Goal: Use online tool/utility: Use online tool/utility

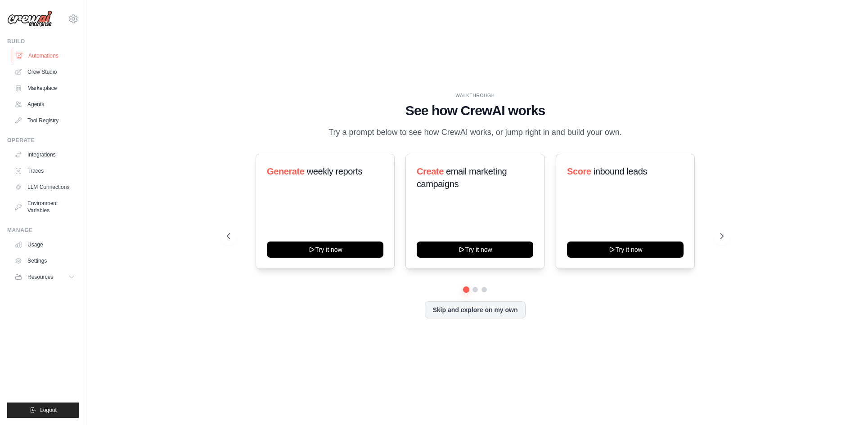
click at [45, 55] on link "Automations" at bounding box center [46, 56] width 68 height 14
click at [726, 241] on icon at bounding box center [722, 236] width 9 height 9
click at [724, 239] on icon at bounding box center [723, 236] width 3 height 5
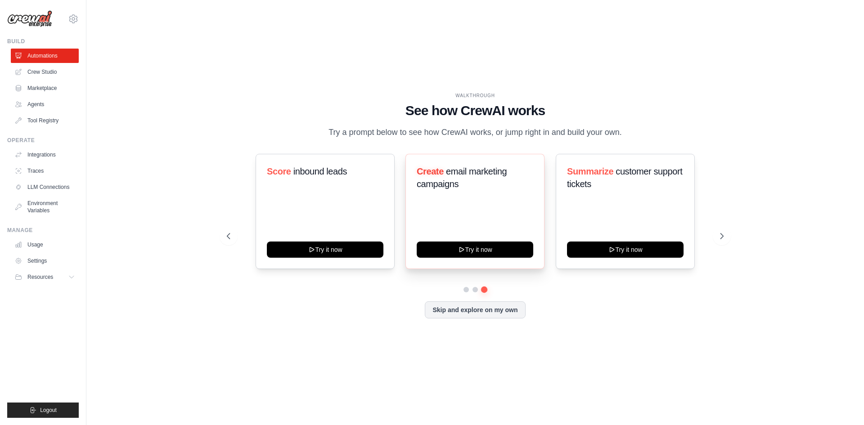
click at [450, 180] on span "email marketing campaigns" at bounding box center [462, 178] width 90 height 23
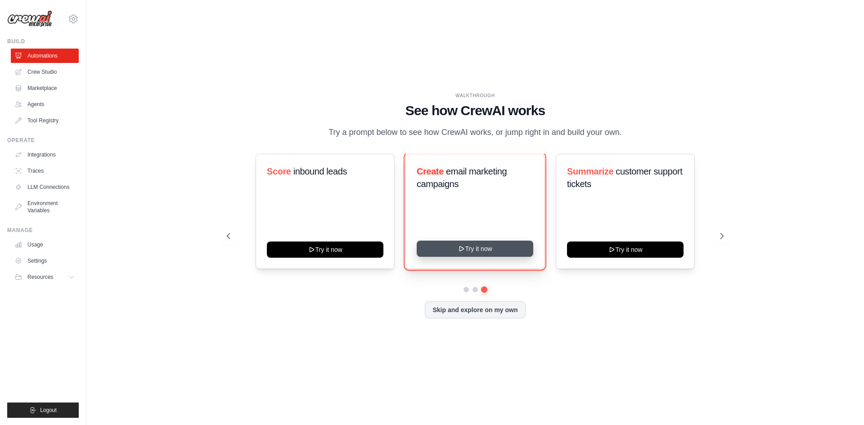
click at [483, 257] on button "Try it now" at bounding box center [475, 249] width 117 height 16
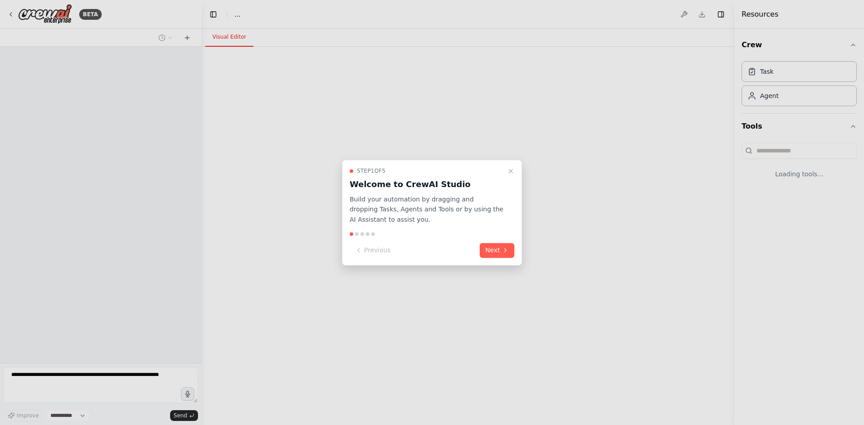
select select "****"
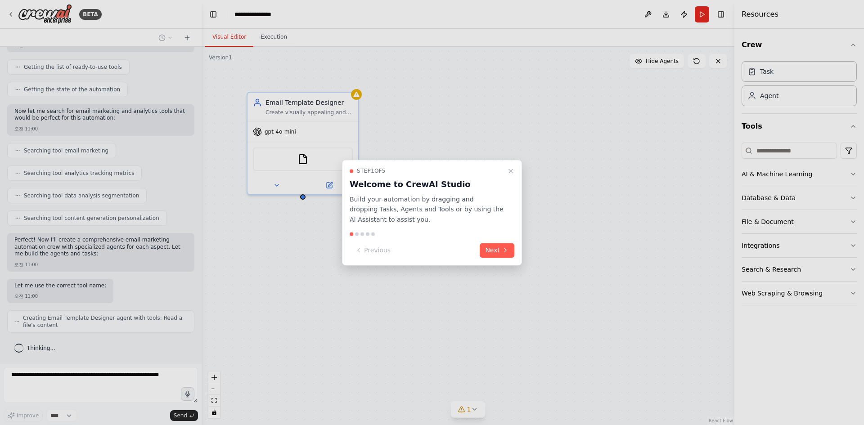
scroll to position [146, 0]
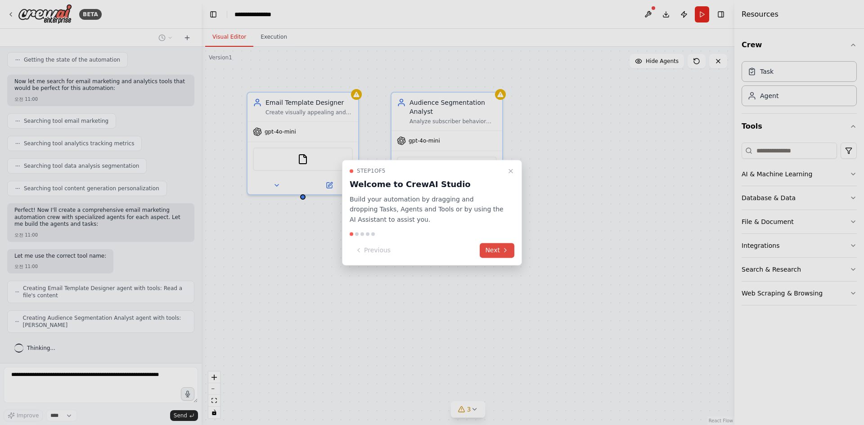
click at [503, 248] on icon at bounding box center [505, 250] width 7 height 7
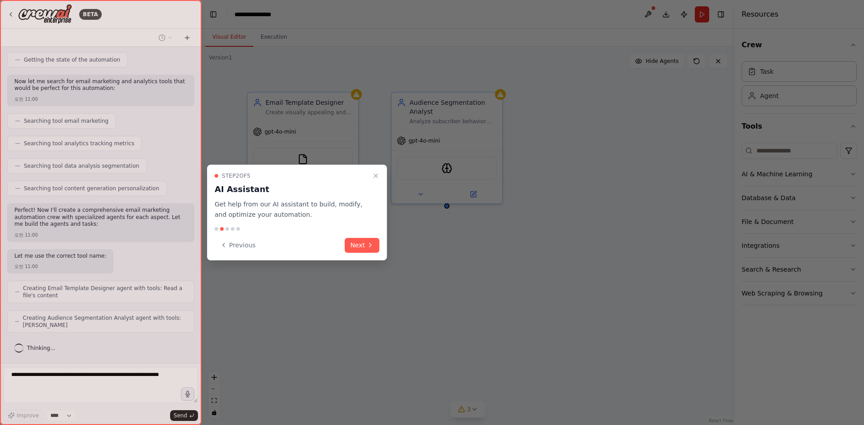
scroll to position [176, 0]
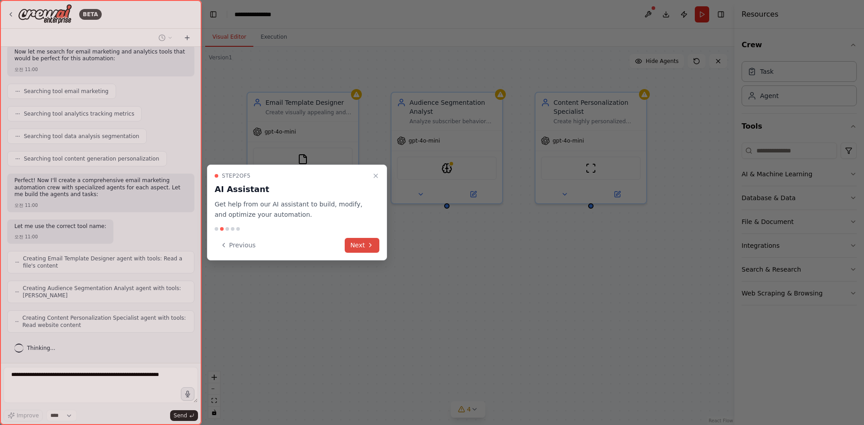
click at [371, 246] on icon at bounding box center [371, 246] width 2 height 4
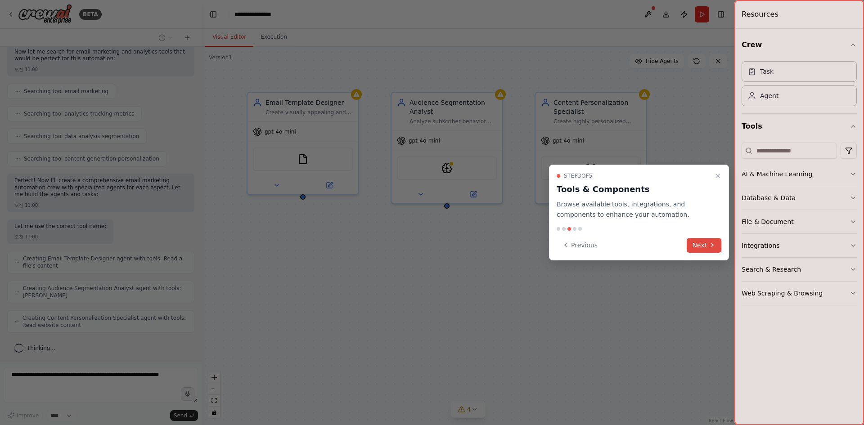
click at [712, 247] on icon at bounding box center [712, 245] width 7 height 7
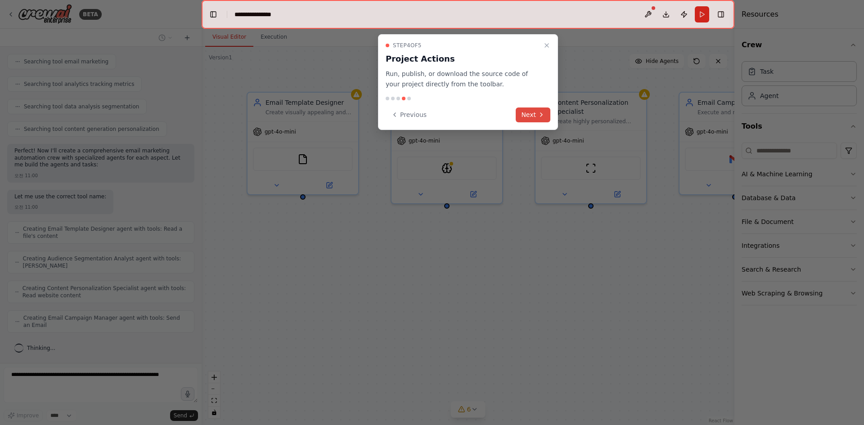
click at [530, 114] on button "Next" at bounding box center [533, 115] width 35 height 15
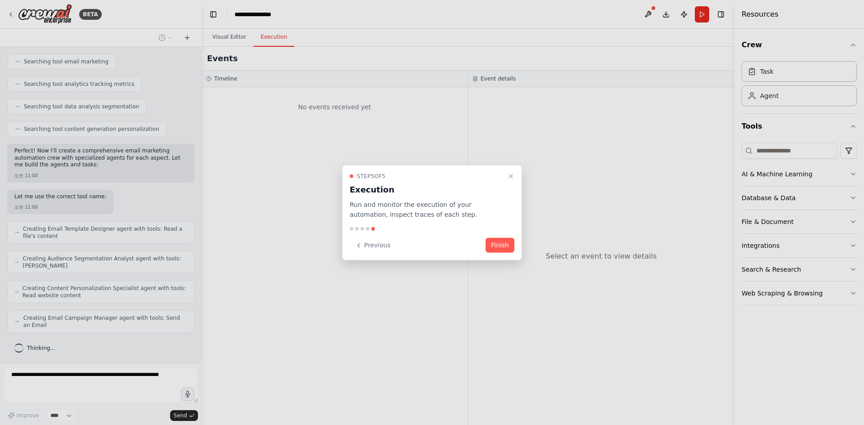
scroll to position [235, 0]
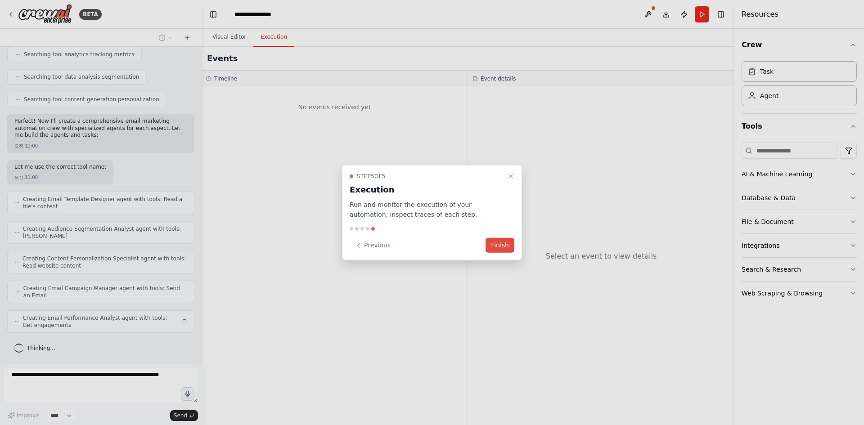
click at [507, 247] on button "Finish" at bounding box center [500, 245] width 29 height 15
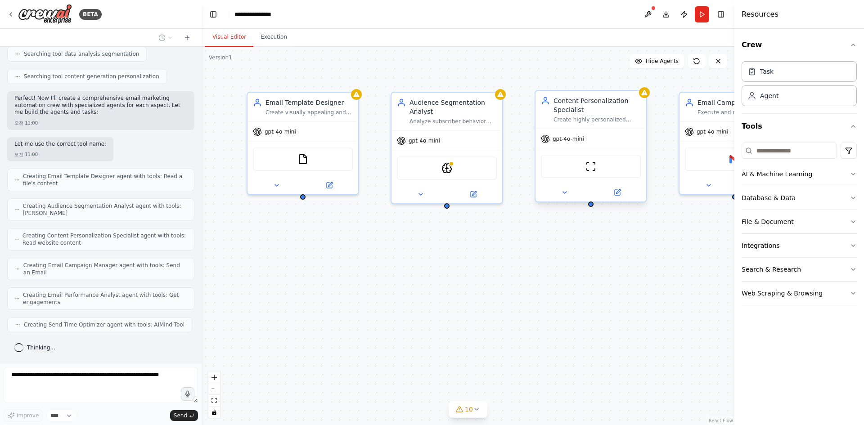
scroll to position [258, 0]
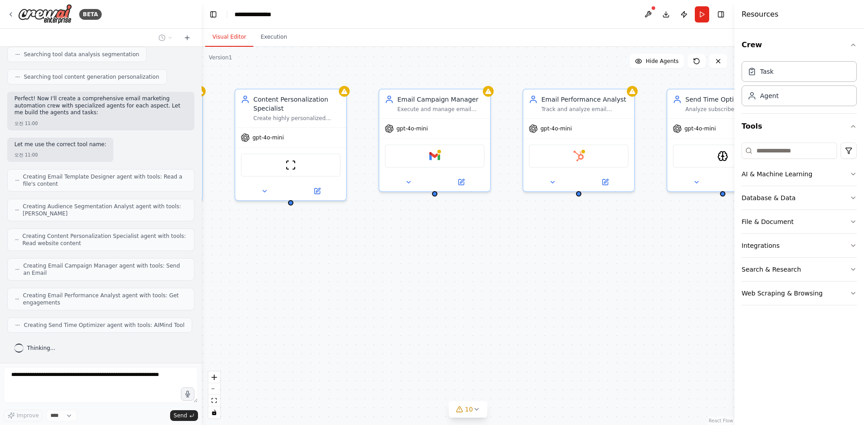
drag, startPoint x: 628, startPoint y: 309, endPoint x: 340, endPoint y: 306, distance: 288.5
click at [340, 306] on div "Email Template Designer Create visually appealing and conversion-optimized emai…" at bounding box center [468, 236] width 533 height 379
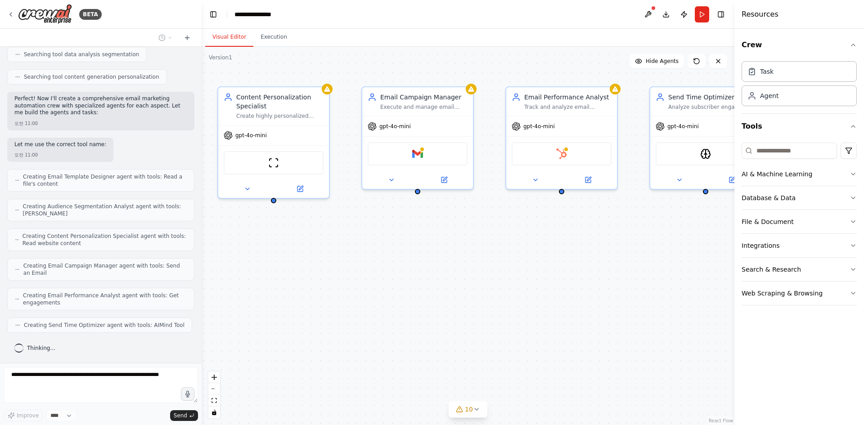
drag, startPoint x: 590, startPoint y: 302, endPoint x: 490, endPoint y: 291, distance: 100.5
click at [501, 293] on div "Email Template Designer Create visually appealing and conversion-optimized emai…" at bounding box center [468, 236] width 533 height 379
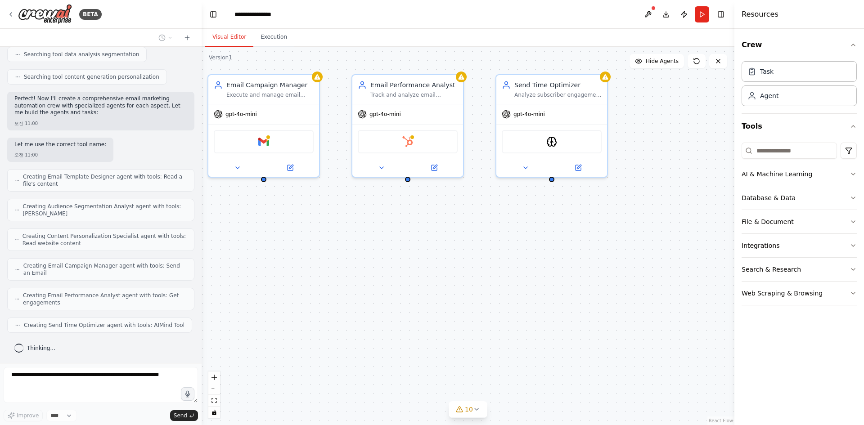
drag, startPoint x: 553, startPoint y: 284, endPoint x: 525, endPoint y: 286, distance: 28.4
click at [512, 283] on div "Email Template Designer Create visually appealing and conversion-optimized emai…" at bounding box center [468, 236] width 533 height 379
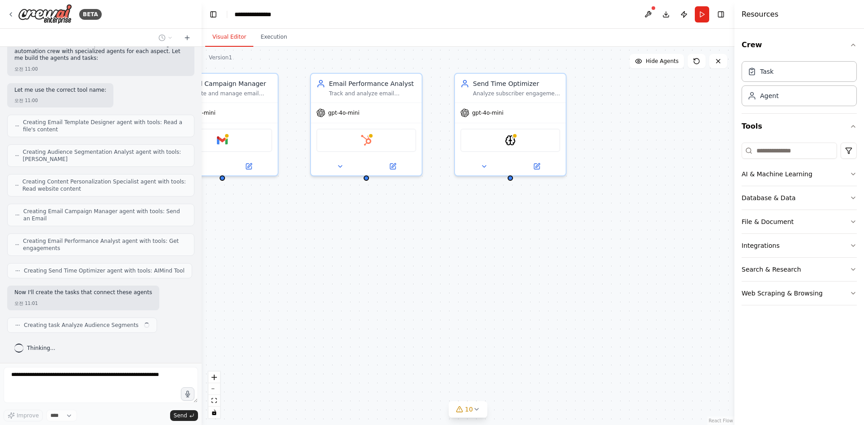
scroll to position [320, 0]
